Goal: Task Accomplishment & Management: Complete application form

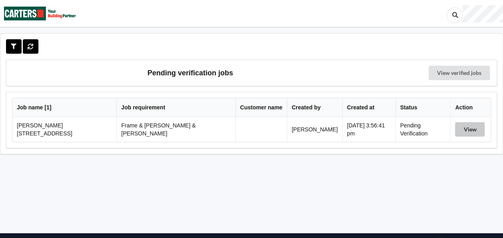
click at [466, 127] on button "View" at bounding box center [470, 129] width 30 height 14
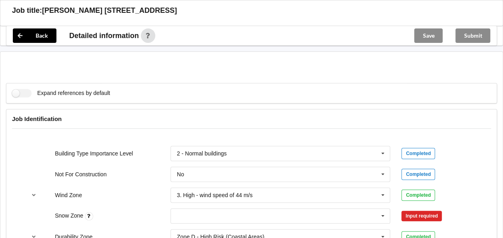
scroll to position [320, 0]
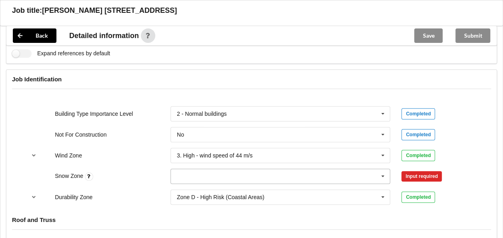
click at [382, 169] on icon at bounding box center [383, 176] width 12 height 15
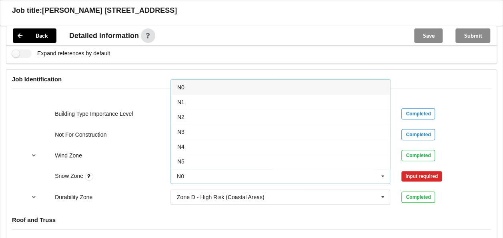
click at [197, 80] on div "N0" at bounding box center [280, 87] width 219 height 15
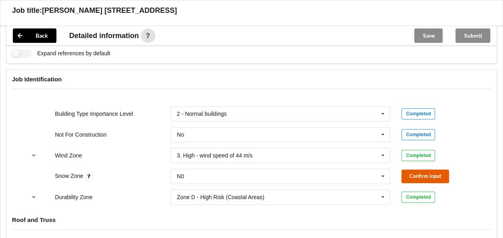
click at [424, 169] on button "Confirm input" at bounding box center [425, 175] width 48 height 13
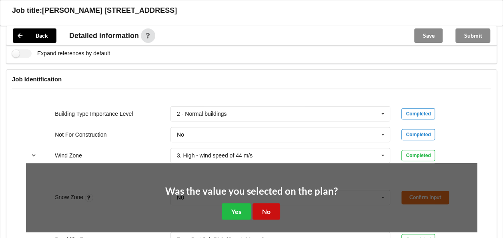
click at [270, 203] on button "No" at bounding box center [266, 211] width 28 height 16
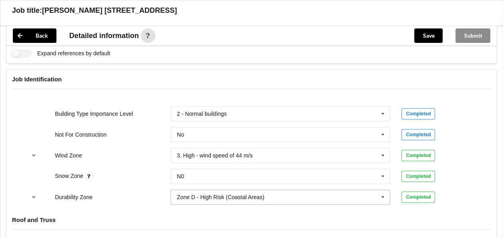
click at [384, 190] on icon at bounding box center [383, 197] width 12 height 15
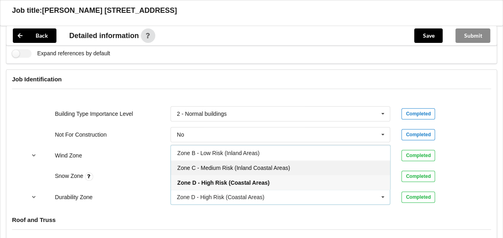
click at [223, 164] on span "Zone C - Medium Risk (Inland Coastal Areas)" at bounding box center [233, 167] width 113 height 6
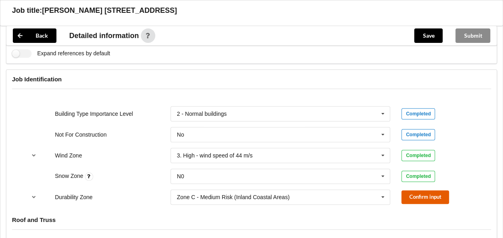
click at [416, 190] on button "Confirm input" at bounding box center [425, 196] width 48 height 13
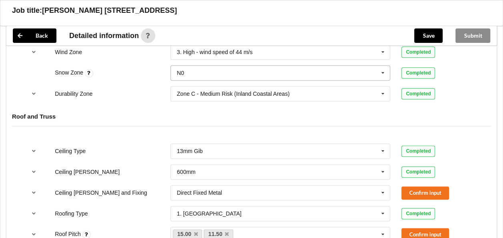
scroll to position [440, 0]
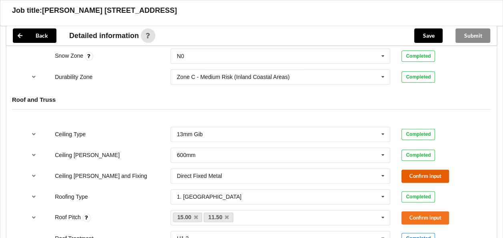
click at [417, 169] on button "Confirm input" at bounding box center [425, 175] width 48 height 13
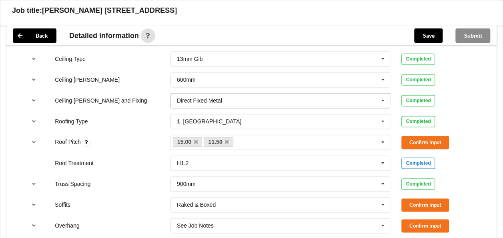
scroll to position [520, 0]
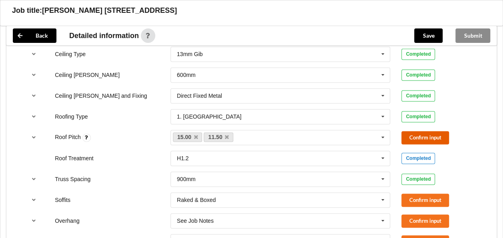
click at [413, 131] on button "Confirm input" at bounding box center [425, 137] width 48 height 13
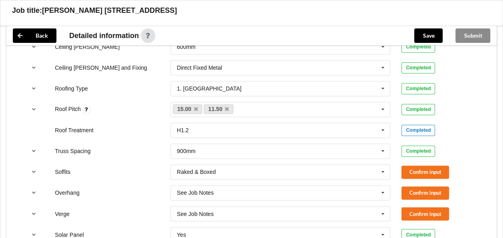
scroll to position [560, 0]
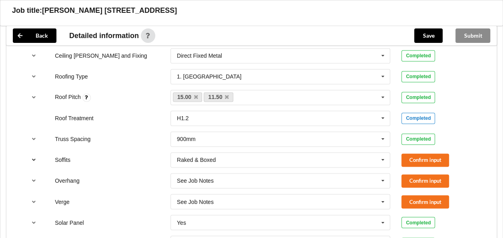
click at [33, 157] on icon "reference-toggle" at bounding box center [33, 159] width 7 height 5
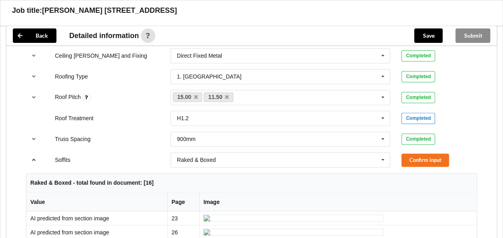
click at [33, 157] on icon "reference-toggle" at bounding box center [33, 159] width 7 height 5
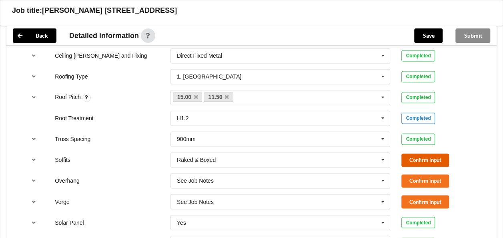
click at [420, 153] on button "Confirm input" at bounding box center [425, 159] width 48 height 13
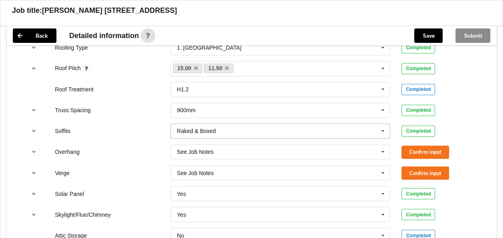
scroll to position [600, 0]
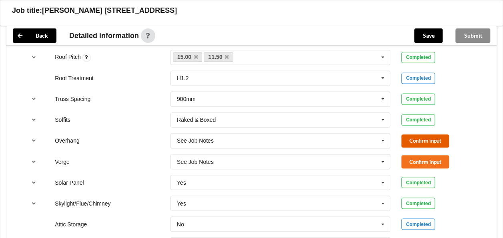
click at [414, 134] on button "Confirm input" at bounding box center [425, 140] width 48 height 13
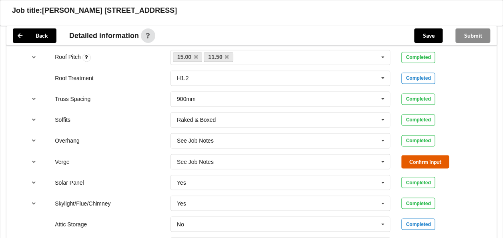
click at [414, 155] on button "Confirm input" at bounding box center [425, 161] width 48 height 13
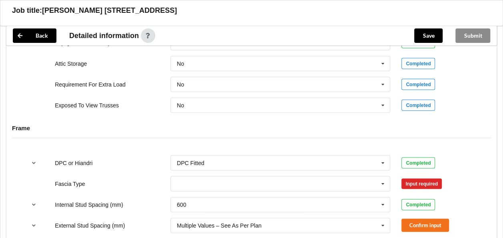
scroll to position [800, 0]
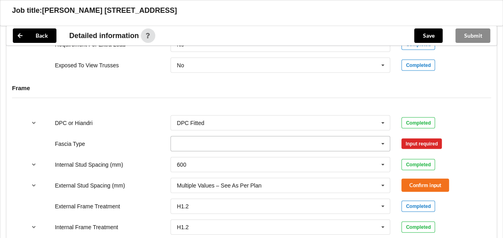
click at [384, 136] on icon at bounding box center [383, 143] width 12 height 15
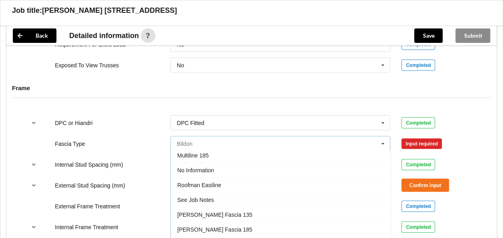
scroll to position [262, 0]
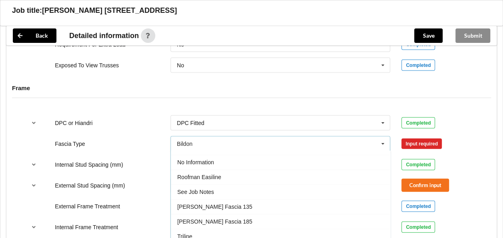
drag, startPoint x: 200, startPoint y: 179, endPoint x: 218, endPoint y: 176, distance: 18.4
click at [200, 189] on span "See Job Notes" at bounding box center [195, 192] width 37 height 6
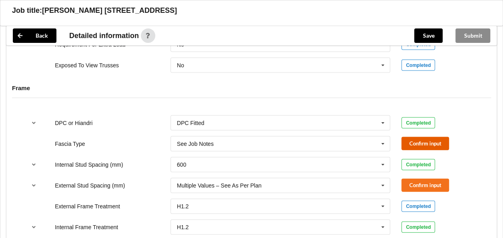
click at [417, 137] on button "Confirm input" at bounding box center [425, 143] width 48 height 13
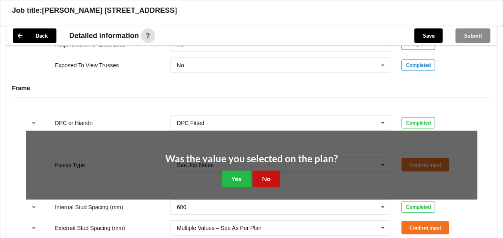
click at [266, 170] on button "No" at bounding box center [266, 178] width 28 height 16
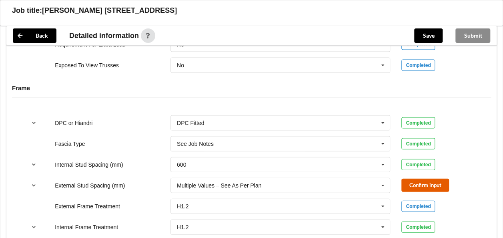
click at [420, 178] on button "Confirm input" at bounding box center [425, 184] width 48 height 13
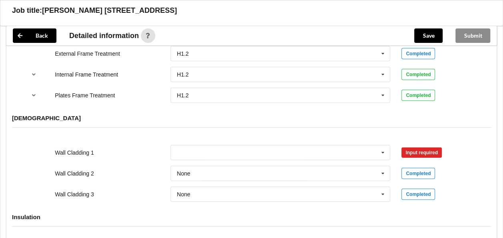
scroll to position [960, 0]
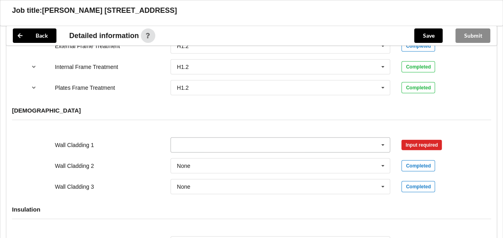
click at [382, 138] on icon at bounding box center [383, 145] width 12 height 15
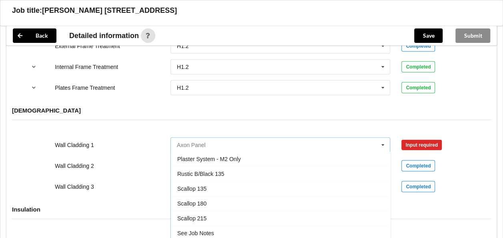
scroll to position [440, 0]
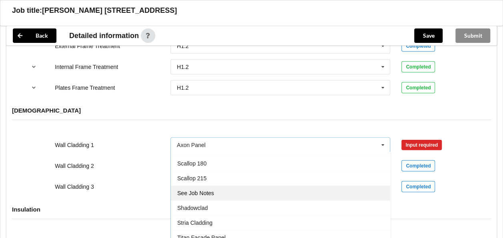
click at [214, 186] on div "See Job Notes" at bounding box center [280, 193] width 219 height 15
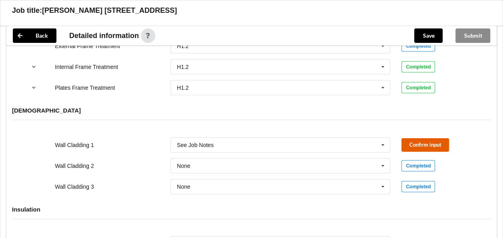
click at [421, 138] on button "Confirm input" at bounding box center [425, 144] width 48 height 13
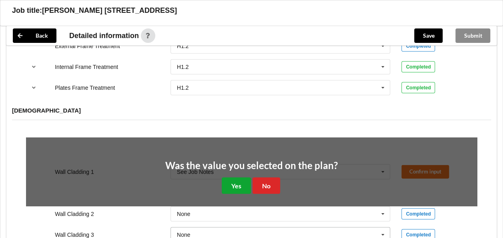
click at [242, 177] on button "Yes" at bounding box center [236, 185] width 29 height 16
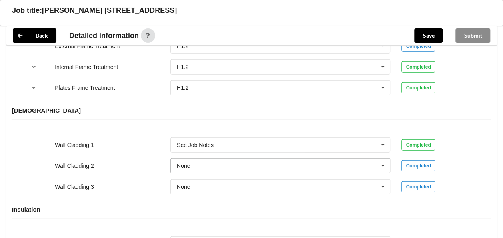
click at [385, 158] on icon at bounding box center [383, 165] width 12 height 15
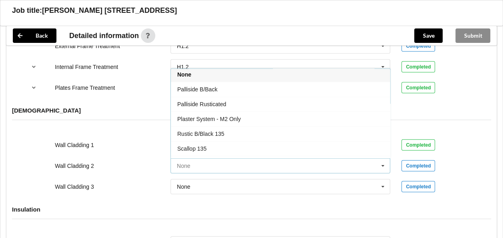
scroll to position [412, 0]
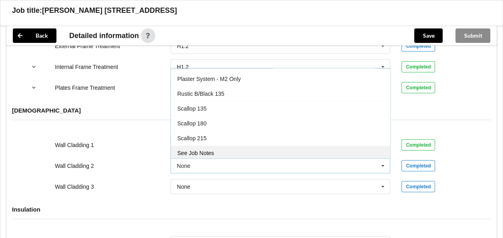
click at [205, 146] on div "See Job Notes" at bounding box center [280, 153] width 219 height 15
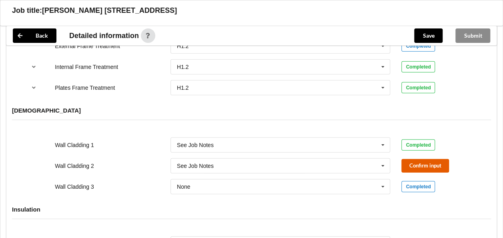
click at [417, 159] on button "Confirm input" at bounding box center [425, 165] width 48 height 13
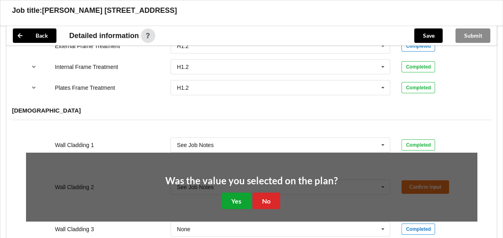
click at [242, 192] on button "Yes" at bounding box center [236, 200] width 29 height 16
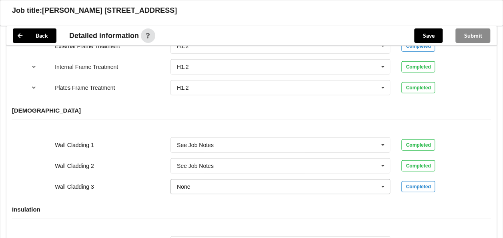
click at [384, 179] on icon at bounding box center [383, 186] width 12 height 15
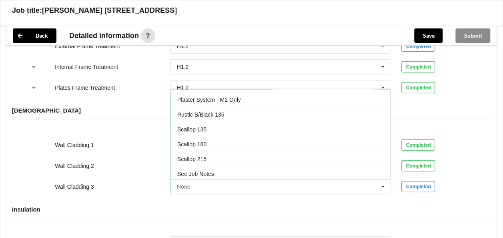
scroll to position [452, 0]
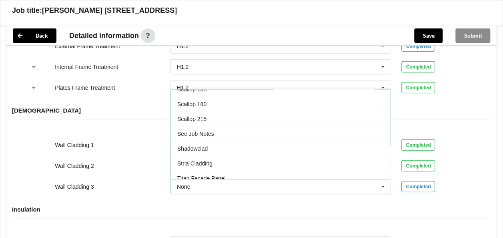
click at [207, 131] on span "See Job Notes" at bounding box center [195, 134] width 37 height 6
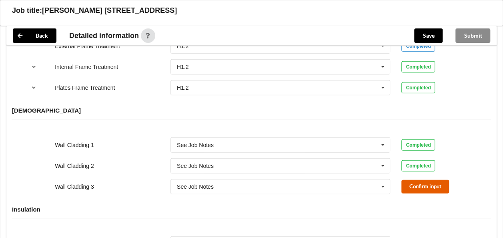
click at [417, 180] on button "Confirm input" at bounding box center [425, 186] width 48 height 13
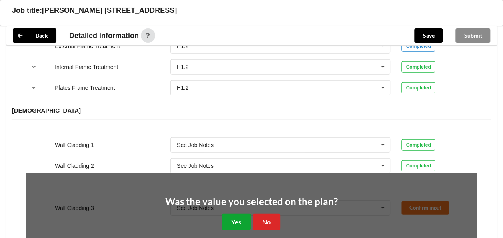
drag, startPoint x: 234, startPoint y: 208, endPoint x: 244, endPoint y: 202, distance: 11.8
click at [236, 213] on button "Yes" at bounding box center [236, 221] width 29 height 16
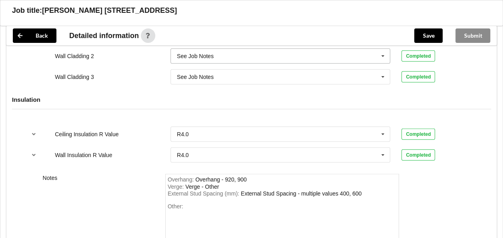
scroll to position [1080, 0]
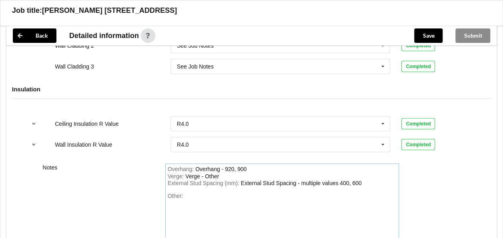
click at [255, 166] on div "Overhang : Overhang - 920, 900" at bounding box center [282, 169] width 229 height 7
click at [200, 192] on div "Other:" at bounding box center [282, 220] width 229 height 56
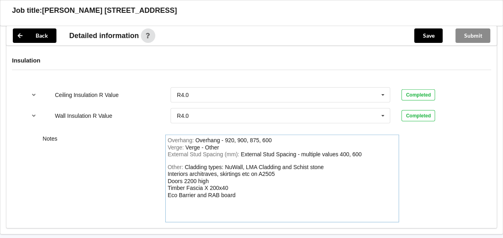
scroll to position [1139, 0]
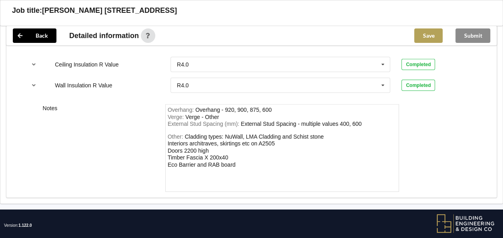
click at [426, 35] on button "Save" at bounding box center [428, 35] width 28 height 14
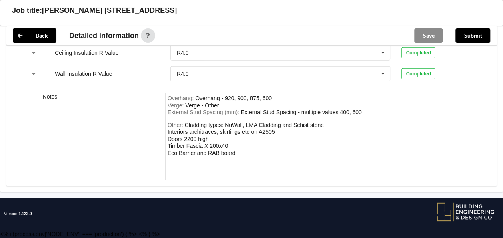
scroll to position [1103, 0]
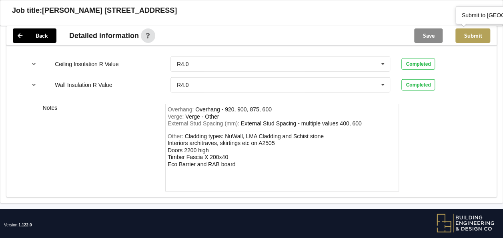
click at [472, 34] on button "Submit" at bounding box center [472, 35] width 35 height 14
